Goal: Task Accomplishment & Management: Manage account settings

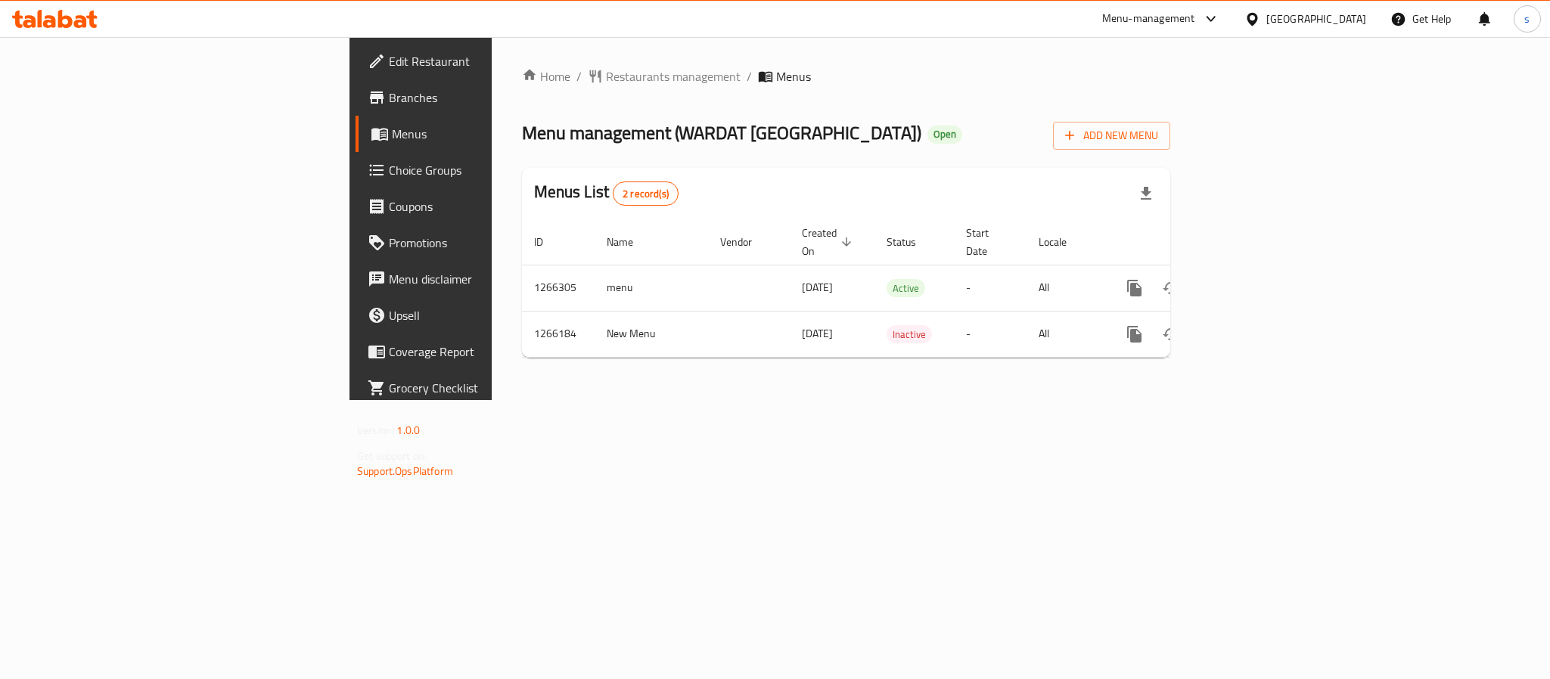
click at [1210, 30] on div "Menu-management" at bounding box center [1161, 19] width 142 height 36
click at [1214, 16] on icon at bounding box center [1211, 19] width 18 height 18
click at [1124, 175] on div "Restaurant-Management" at bounding box center [1068, 168] width 119 height 17
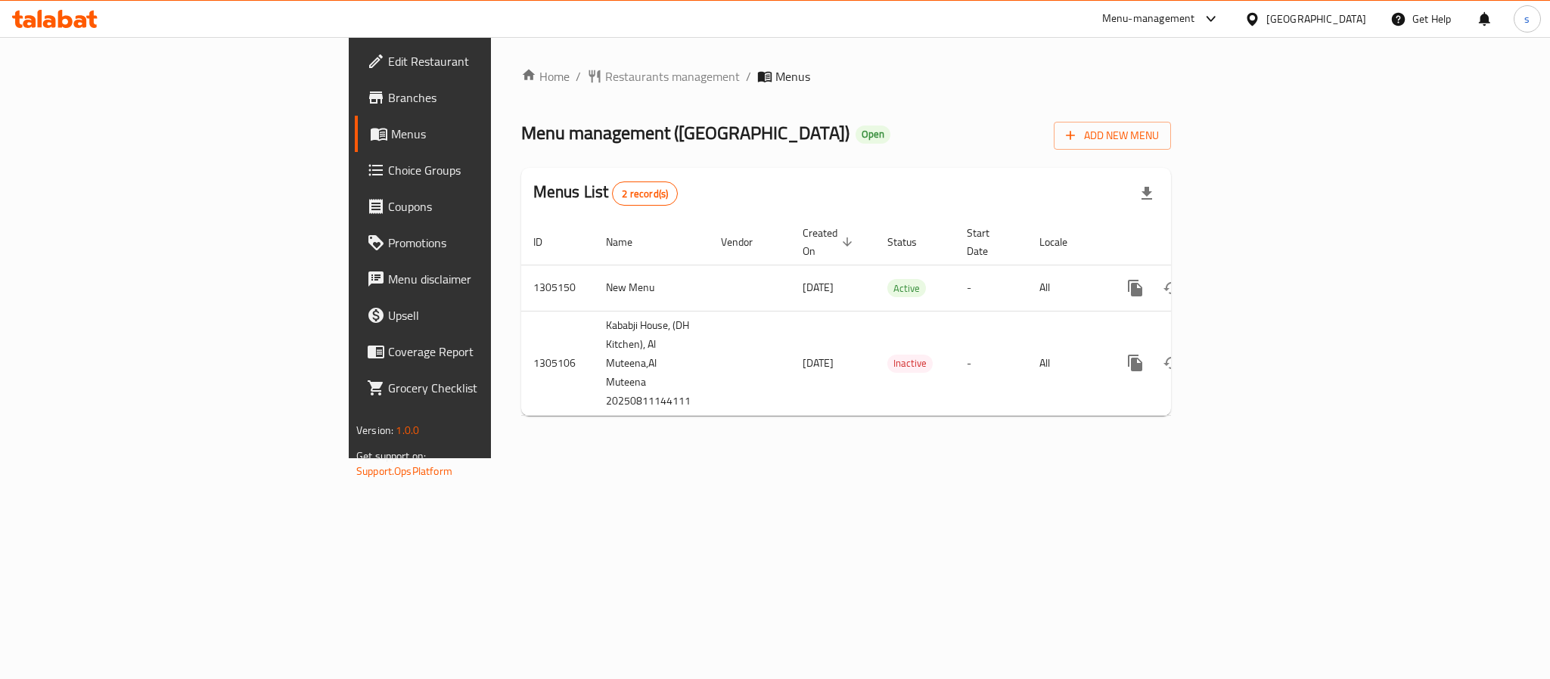
click at [1294, 23] on div "[GEOGRAPHIC_DATA]" at bounding box center [1317, 19] width 100 height 17
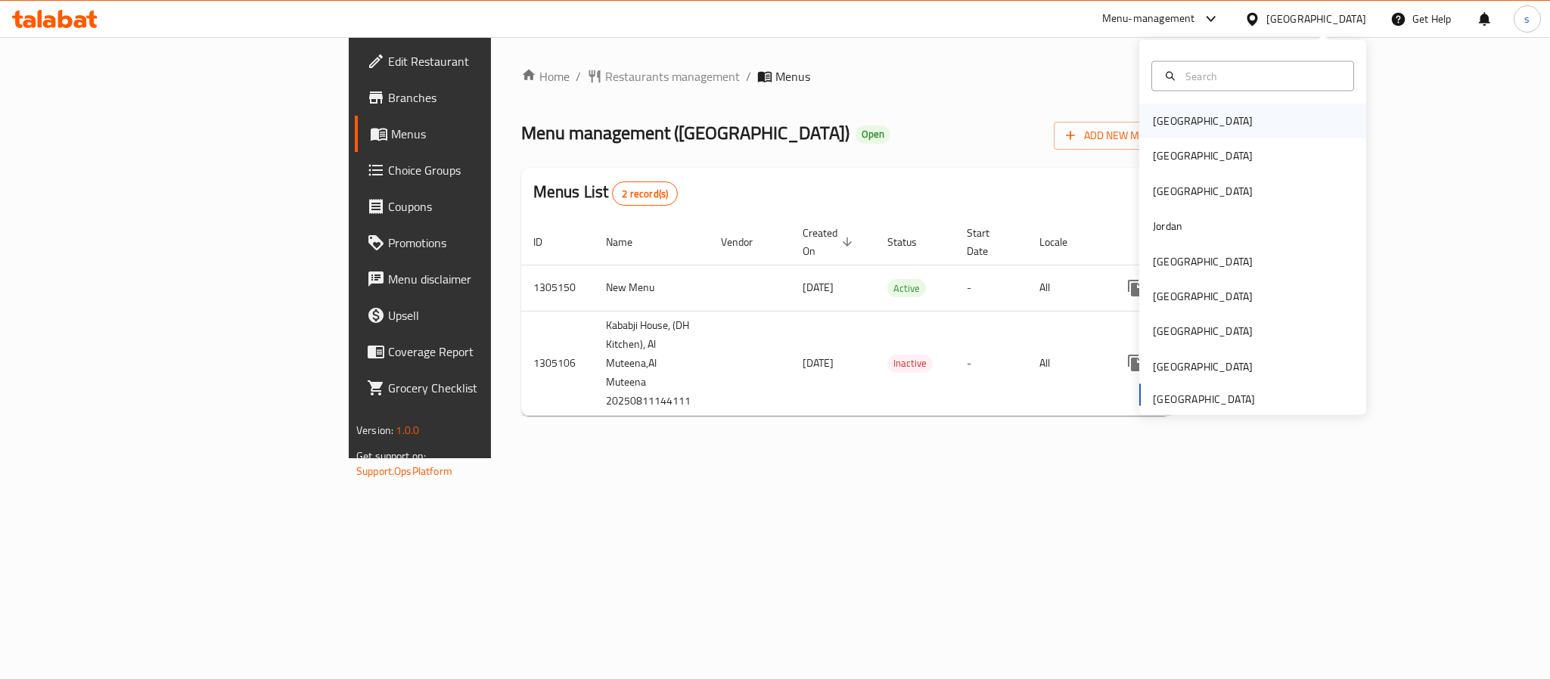
click at [1158, 123] on div "[GEOGRAPHIC_DATA]" at bounding box center [1203, 121] width 100 height 17
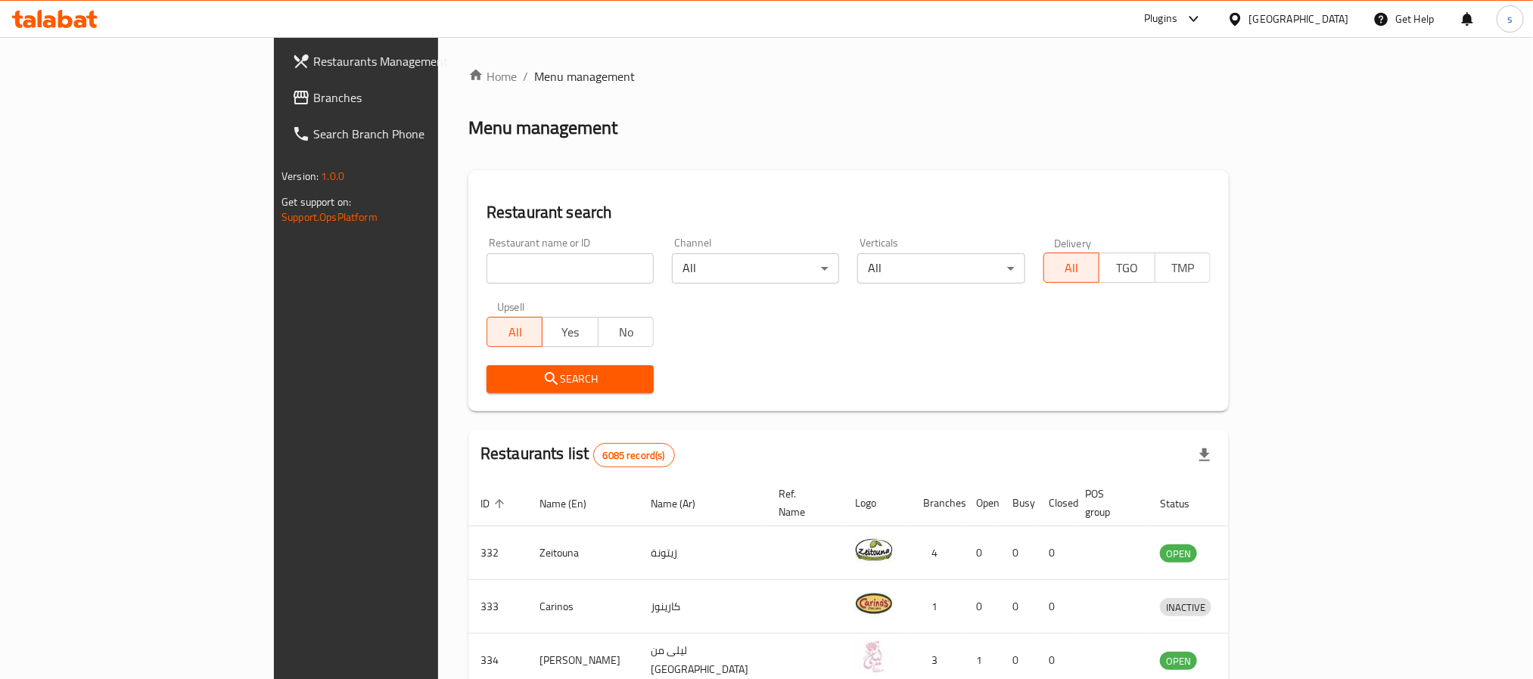
click at [313, 94] on span "Branches" at bounding box center [415, 98] width 204 height 18
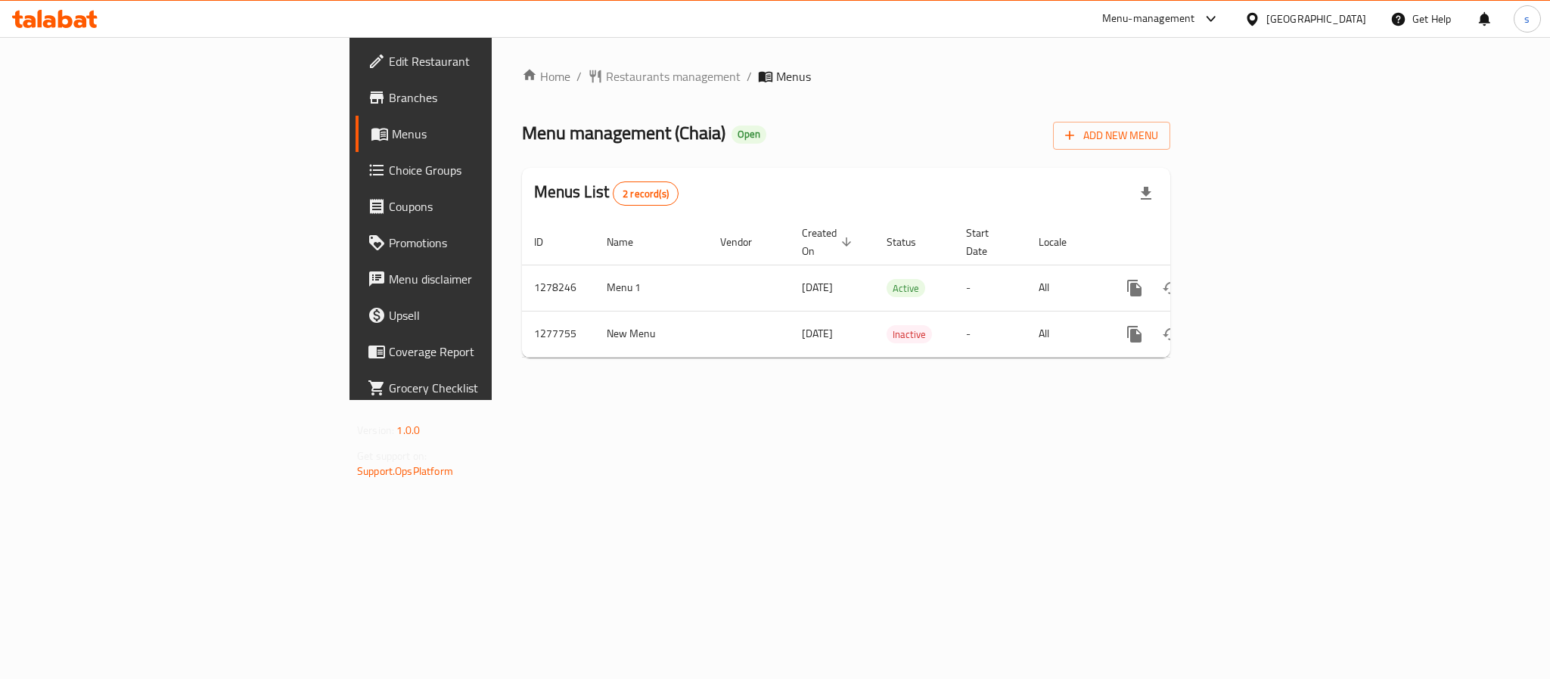
click at [1261, 20] on icon at bounding box center [1253, 19] width 16 height 16
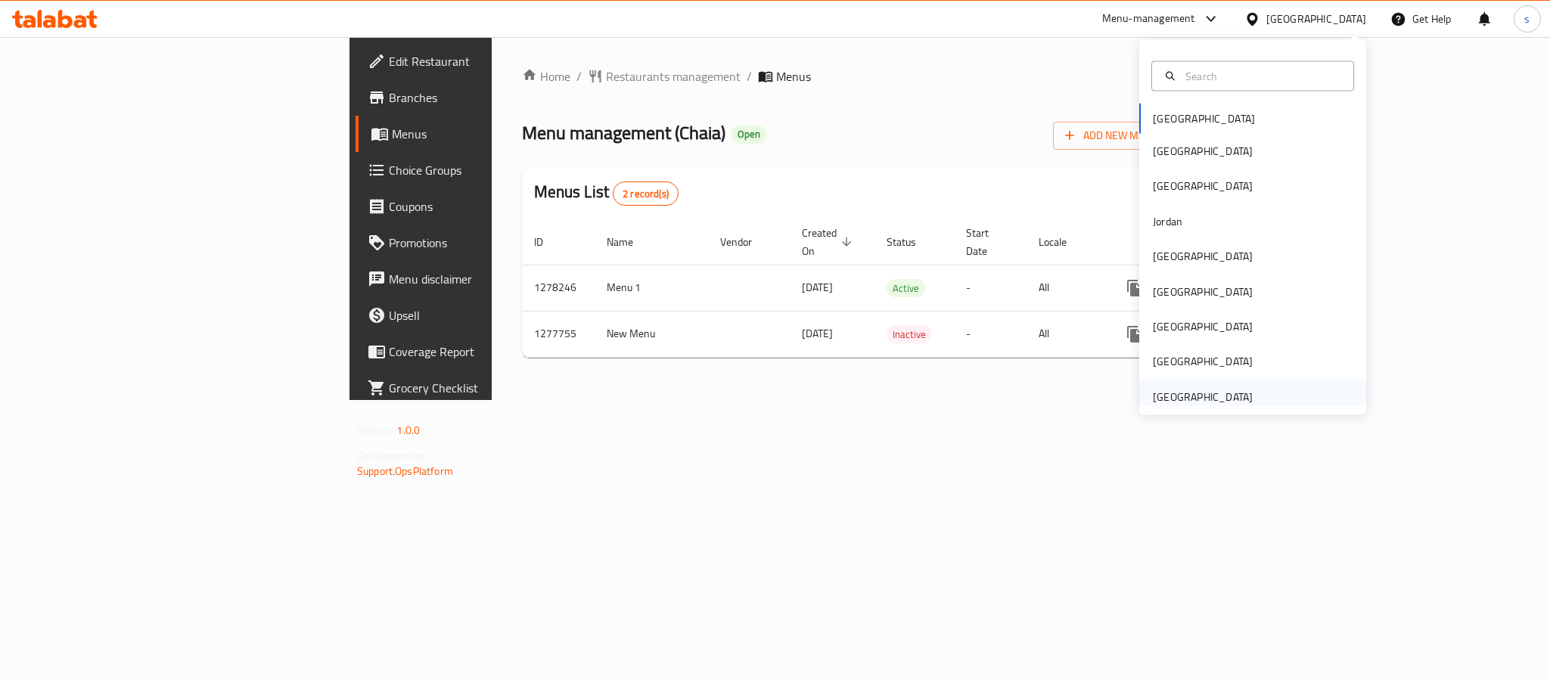
click at [1171, 388] on div "[GEOGRAPHIC_DATA]" at bounding box center [1203, 396] width 100 height 17
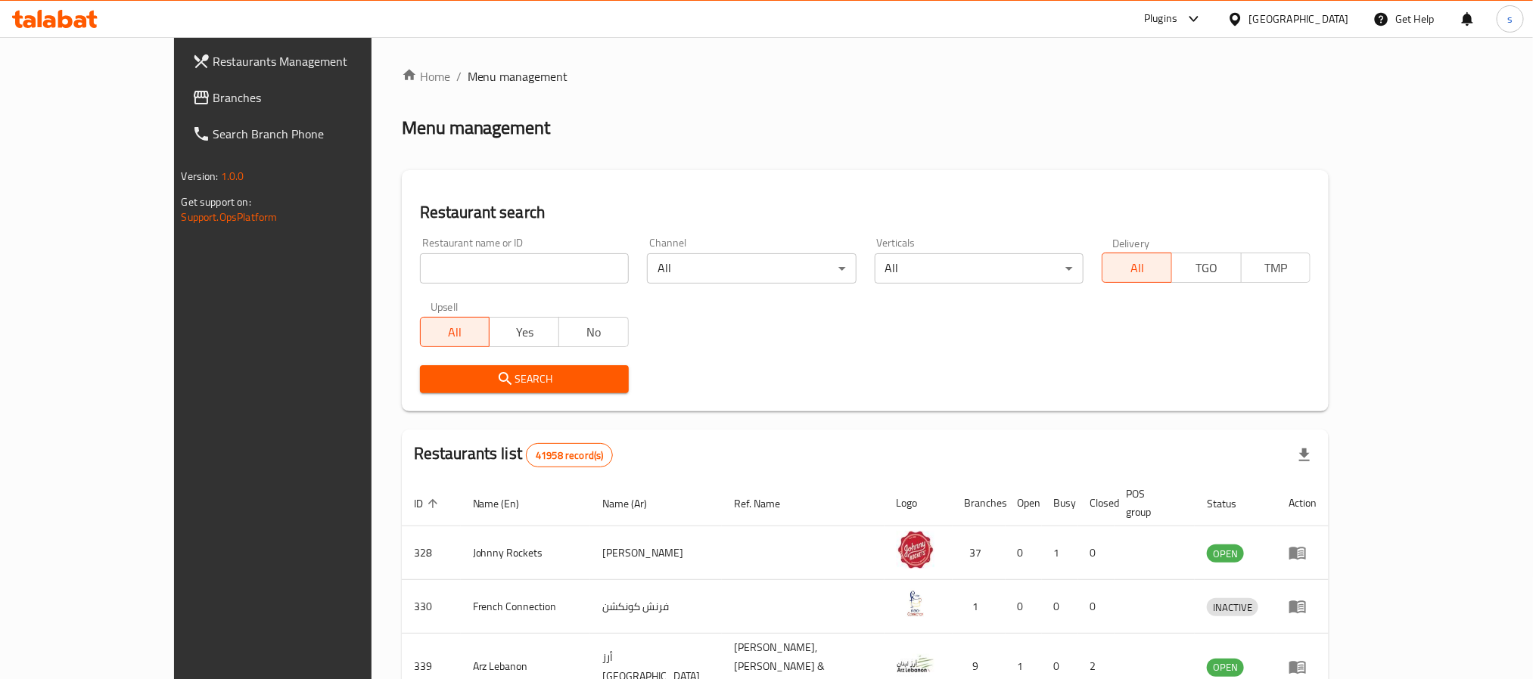
click at [174, 89] on div "Restaurants Management Branches Search Branch Phone Version: 1.0.0 Get support …" at bounding box center [767, 573] width 1186 height 1072
click at [213, 89] on span "Branches" at bounding box center [315, 98] width 204 height 18
